Goal: Transaction & Acquisition: Purchase product/service

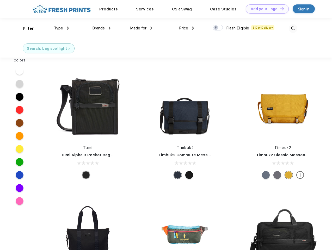
click at [265, 9] on link "Add your Logo Design Tool" at bounding box center [267, 8] width 43 height 9
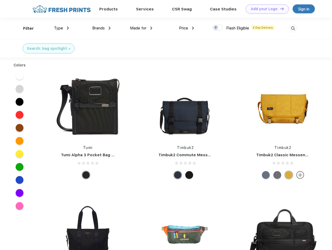
click at [0, 0] on div "Design Tool" at bounding box center [0, 0] width 0 height 0
click at [280, 9] on link "Add your Logo Design Tool" at bounding box center [267, 8] width 43 height 9
click at [25, 28] on div "Filter" at bounding box center [28, 29] width 11 height 6
click at [61, 28] on span "Type" at bounding box center [58, 28] width 9 height 5
click at [101, 28] on span "Brands" at bounding box center [98, 28] width 13 height 5
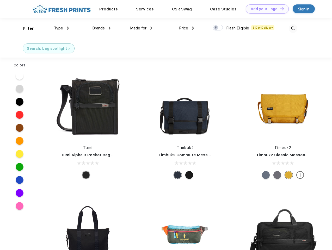
click at [141, 28] on span "Made for" at bounding box center [138, 28] width 16 height 5
click at [187, 28] on span "Price" at bounding box center [183, 28] width 9 height 5
click at [218, 28] on div at bounding box center [218, 28] width 10 height 6
click at [216, 28] on input "checkbox" at bounding box center [214, 25] width 3 height 3
click at [293, 28] on img at bounding box center [293, 28] width 9 height 9
